Goal: Task Accomplishment & Management: Manage account settings

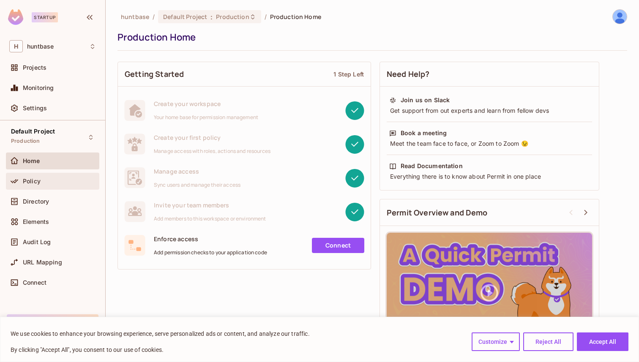
click at [47, 179] on div "Policy" at bounding box center [59, 181] width 73 height 7
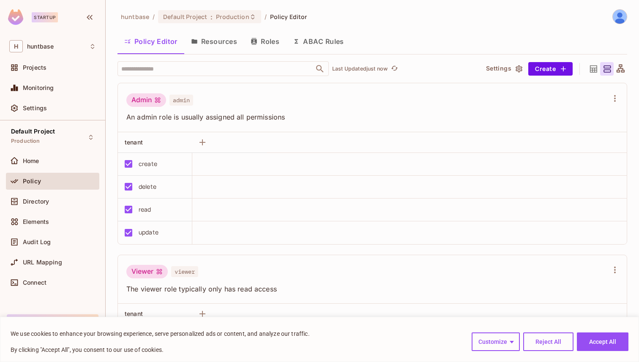
click at [214, 43] on button "Resources" at bounding box center [214, 41] width 60 height 21
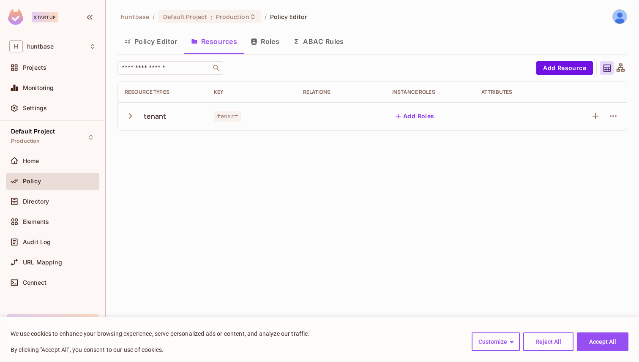
click at [138, 115] on button "button" at bounding box center [132, 116] width 15 height 18
click at [152, 147] on div "read" at bounding box center [141, 144] width 32 height 8
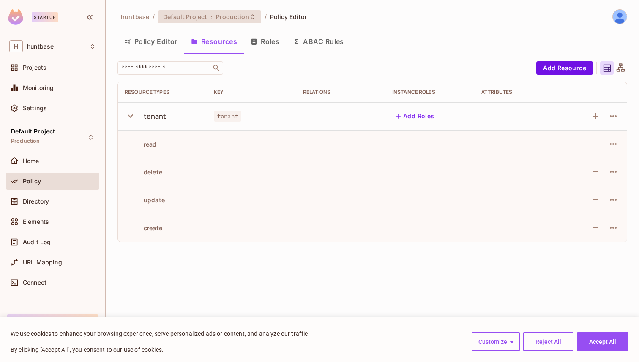
click at [212, 14] on div "Default Project : Production" at bounding box center [204, 17] width 82 height 8
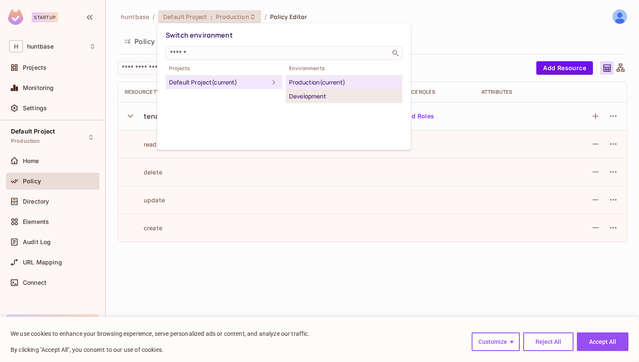
click at [305, 93] on div "Development" at bounding box center [344, 96] width 110 height 10
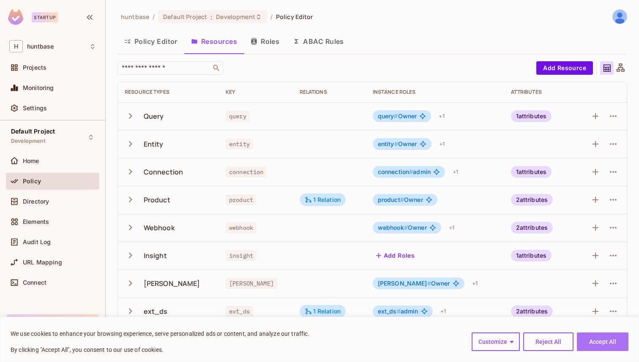
click at [600, 346] on button "Accept All" at bounding box center [602, 341] width 52 height 19
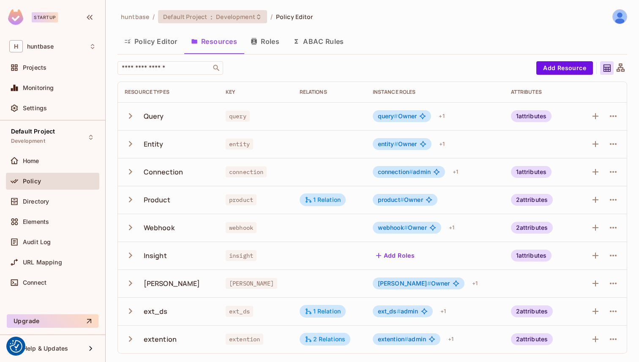
click at [236, 16] on span "Development" at bounding box center [235, 17] width 39 height 8
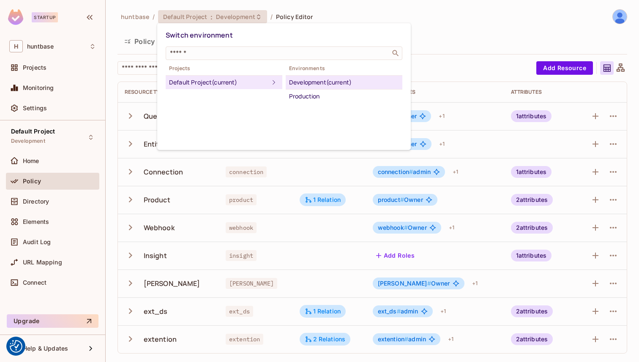
click at [121, 209] on div at bounding box center [319, 181] width 639 height 362
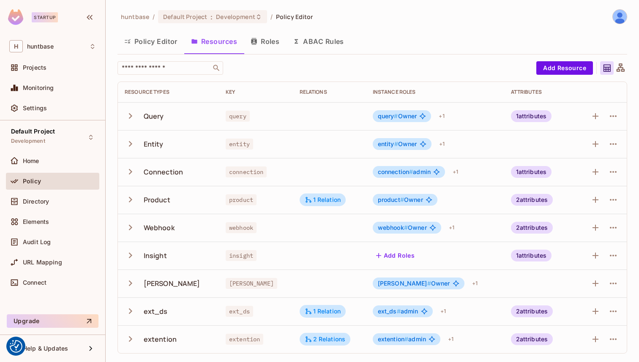
click at [125, 206] on div "Product" at bounding box center [168, 200] width 87 height 18
click at [129, 200] on icon "button" at bounding box center [130, 199] width 11 height 11
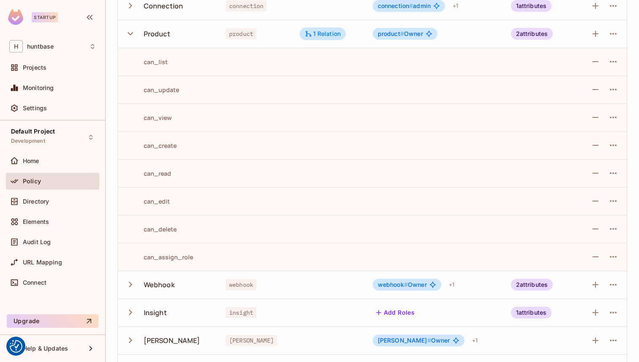
scroll to position [81, 0]
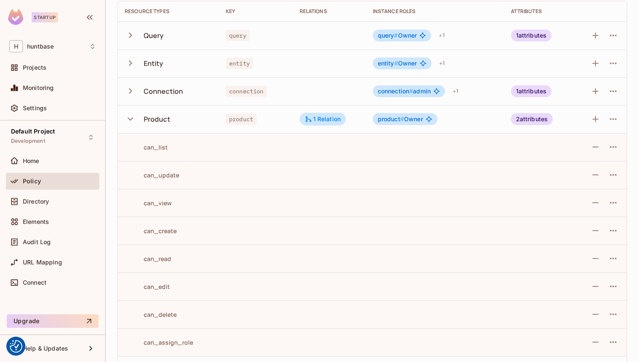
click at [156, 149] on div "can_list" at bounding box center [146, 147] width 43 height 8
copy div "can_list"
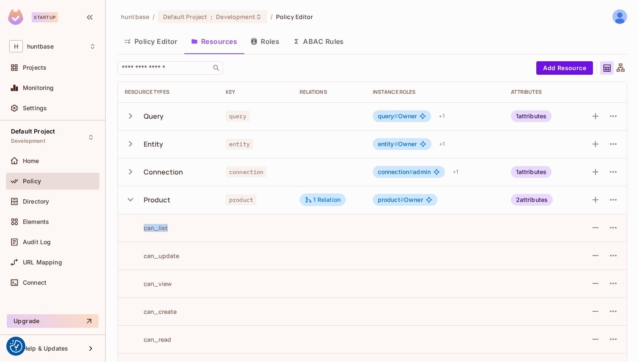
click at [269, 41] on button "Roles" at bounding box center [265, 41] width 42 height 21
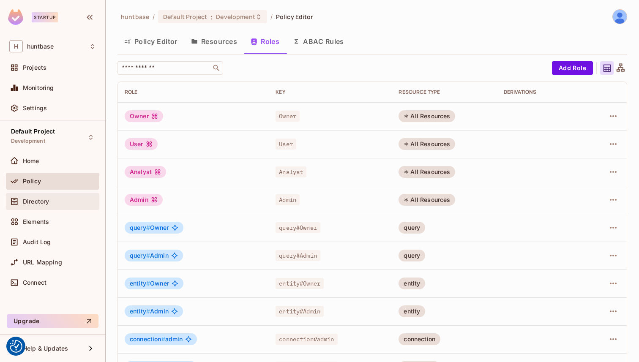
click at [43, 207] on div "Directory" at bounding box center [52, 201] width 93 height 17
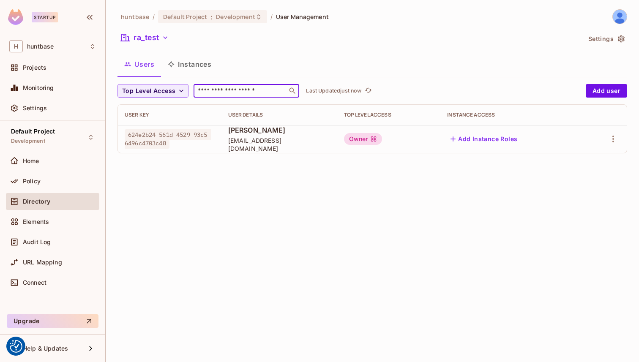
click at [245, 90] on input "text" at bounding box center [240, 91] width 89 height 8
click at [185, 65] on button "Instances" at bounding box center [189, 64] width 57 height 21
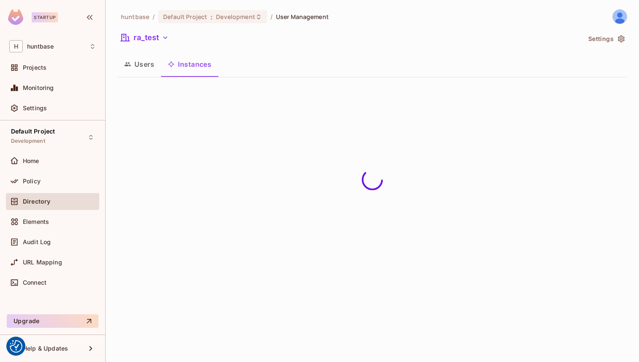
click at [135, 65] on button "Users" at bounding box center [138, 64] width 43 height 21
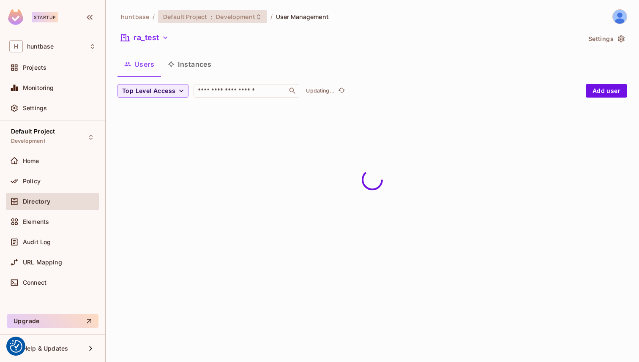
click at [229, 19] on span "Development" at bounding box center [235, 17] width 39 height 8
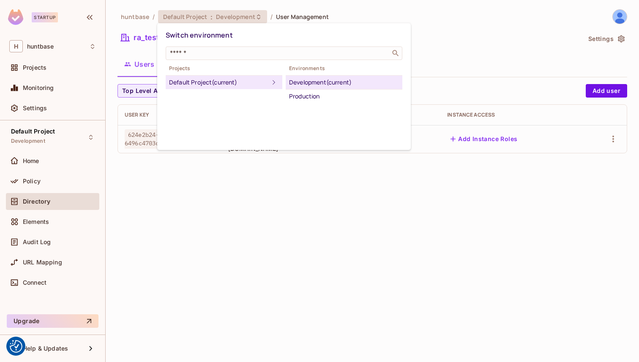
click at [138, 32] on div at bounding box center [319, 181] width 639 height 362
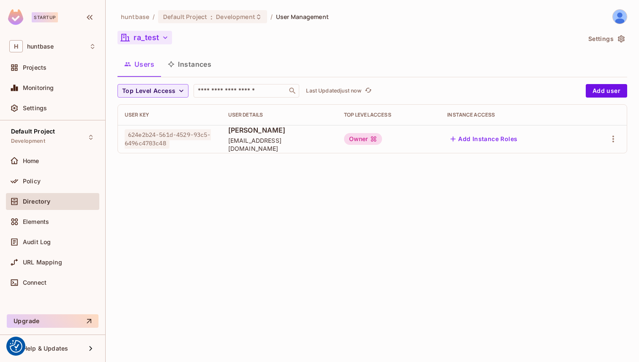
click at [162, 37] on icon "button" at bounding box center [165, 37] width 8 height 8
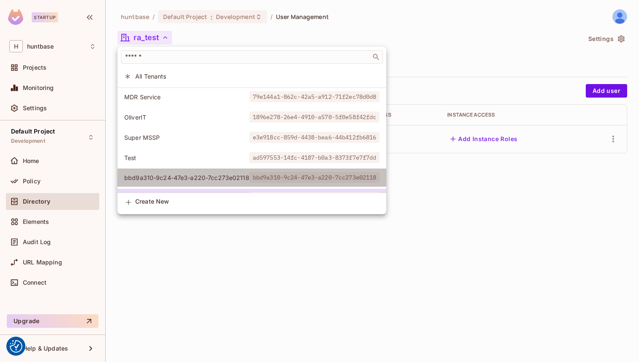
click at [162, 179] on span "bbd9a310-9c24-47e3-a220-7cc273e02118" at bounding box center [186, 178] width 125 height 8
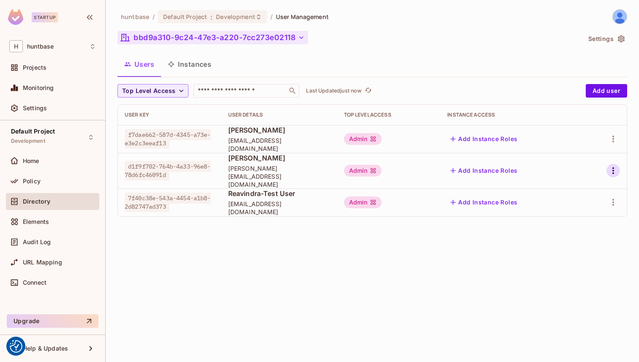
click at [609, 166] on icon "button" at bounding box center [613, 171] width 10 height 10
click at [581, 200] on span "Edit Attributes" at bounding box center [583, 205] width 47 height 14
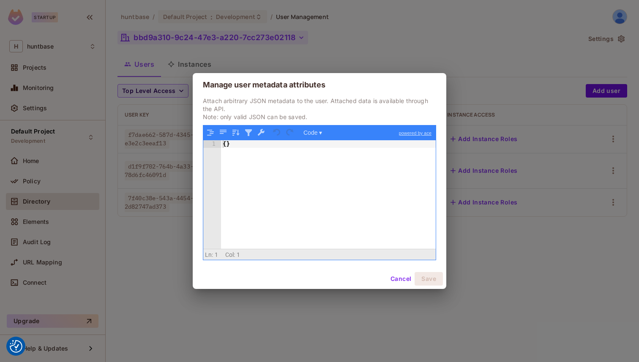
click at [405, 275] on button "Cancel" at bounding box center [400, 279] width 27 height 14
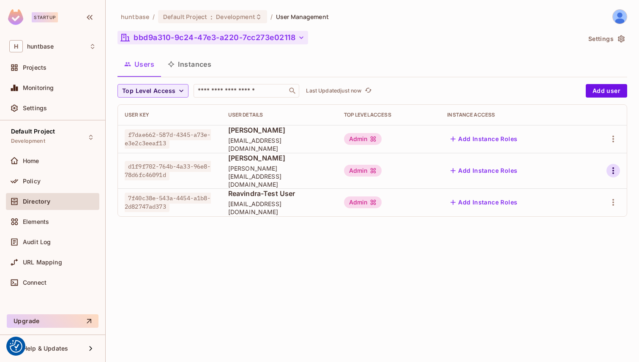
click at [616, 166] on icon "button" at bounding box center [613, 171] width 10 height 10
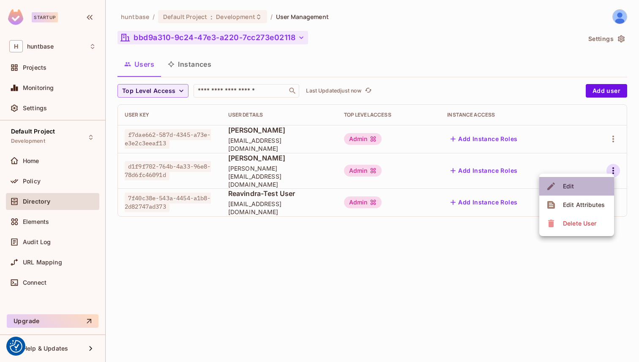
click at [571, 188] on div "Edit" at bounding box center [568, 186] width 11 height 8
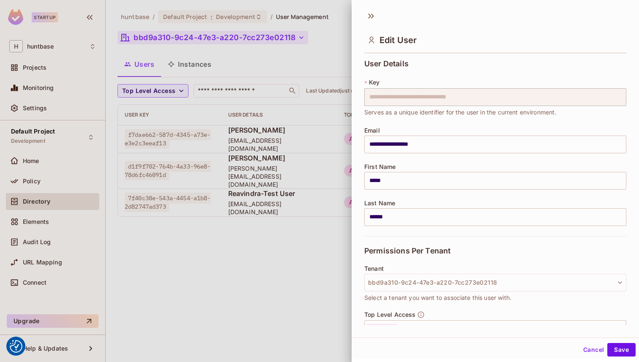
click at [377, 21] on div "Edit User" at bounding box center [494, 32] width 287 height 47
click at [369, 13] on icon at bounding box center [371, 16] width 14 height 14
